Goal: Information Seeking & Learning: Learn about a topic

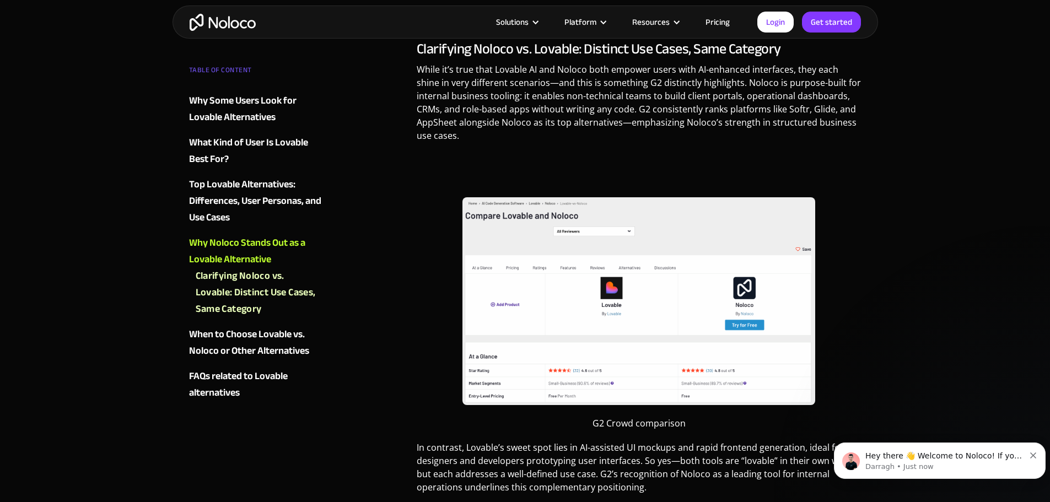
scroll to position [2039, 0]
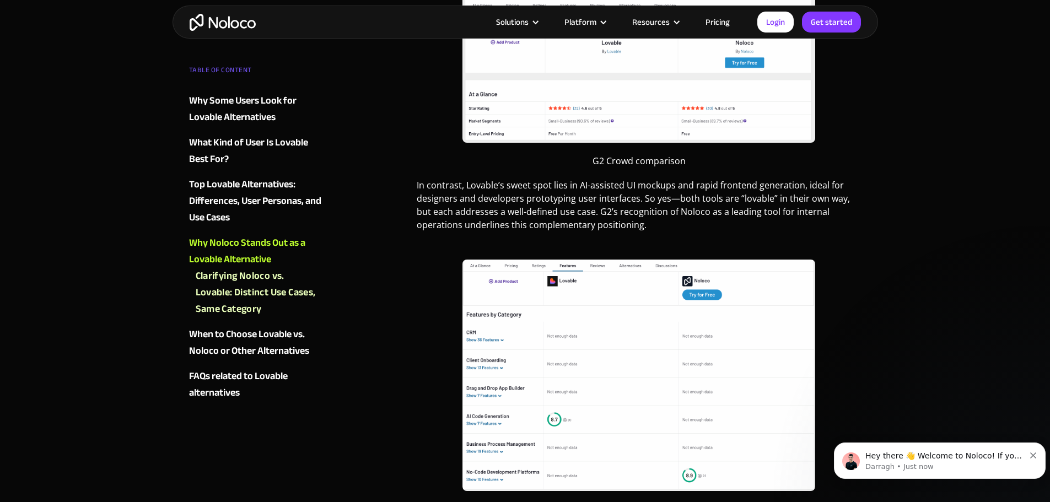
click at [196, 14] on img "home" at bounding box center [223, 22] width 66 height 17
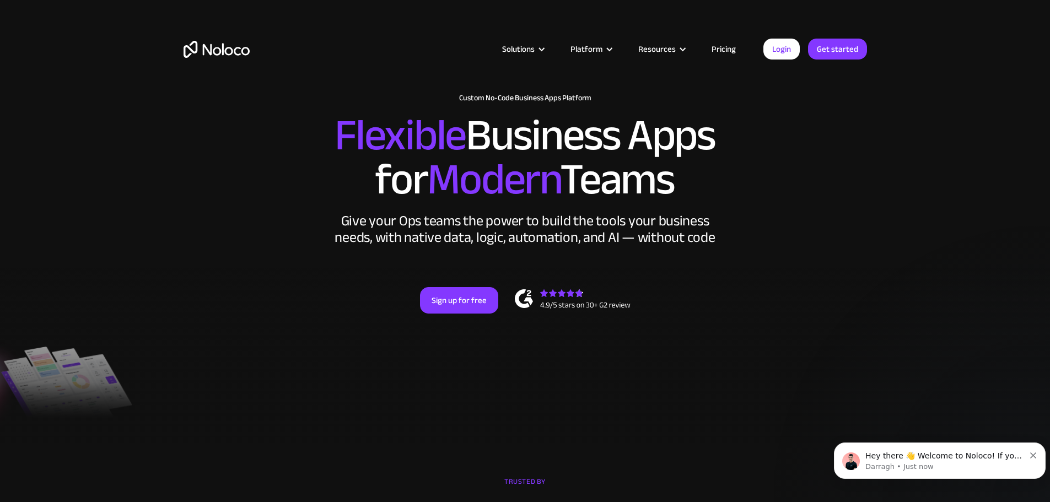
click at [718, 48] on link "Pricing" at bounding box center [724, 49] width 52 height 14
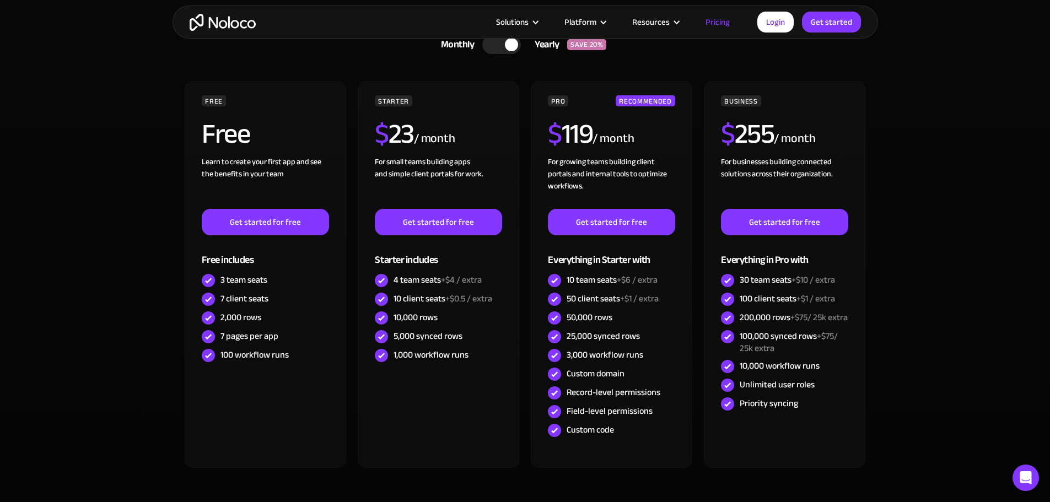
scroll to position [386, 0]
